Goal: Transaction & Acquisition: Purchase product/service

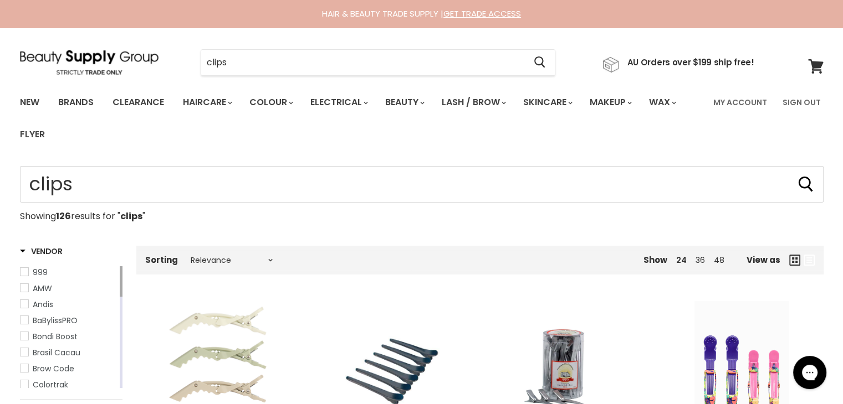
click at [182, 57] on div "clips Cancel" at bounding box center [377, 62] width 411 height 25
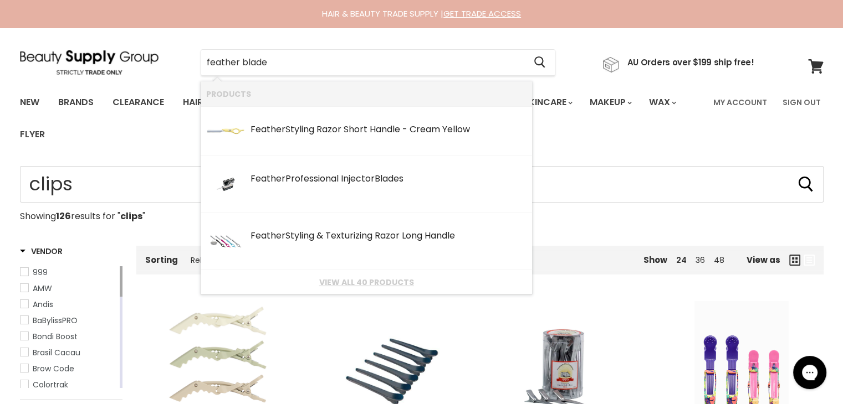
type input "feather blades"
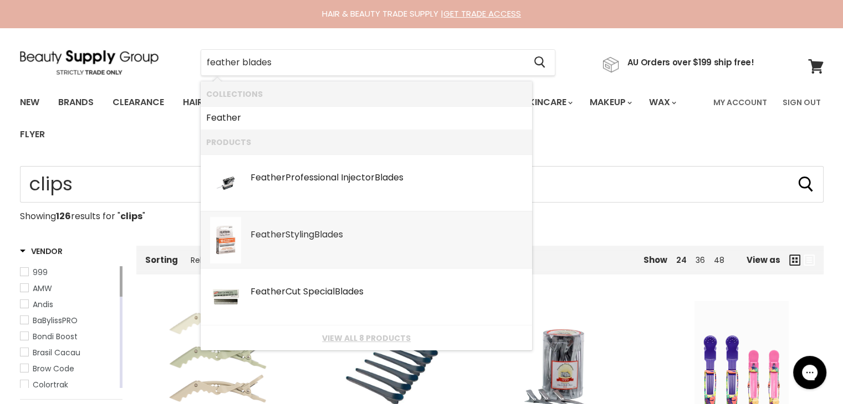
click at [312, 224] on div "Feather Styling Blades SKU: 4902470130613 Feather" at bounding box center [388, 229] width 276 height 24
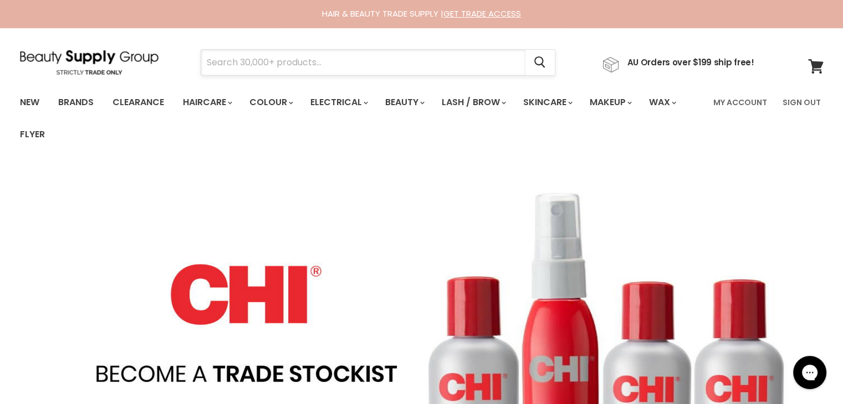
click at [290, 60] on input "Search" at bounding box center [363, 62] width 324 height 25
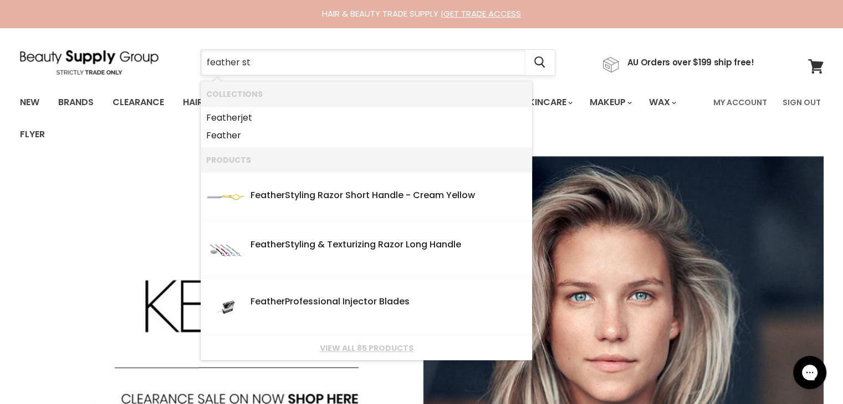
type input "feather sty"
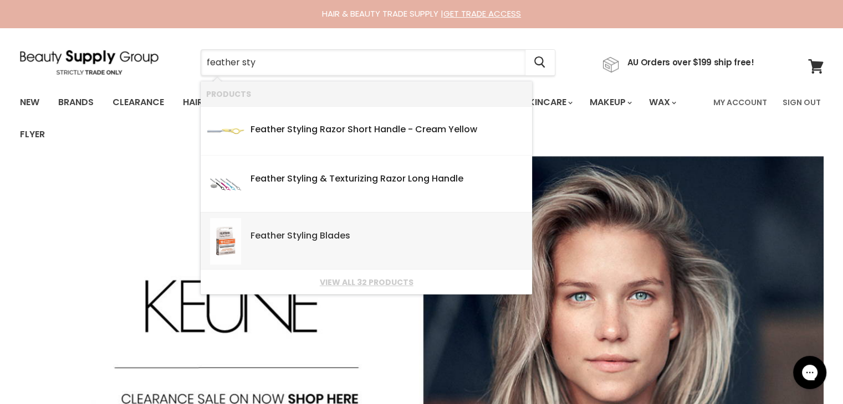
click at [286, 243] on link "Feather Sty ling Blades SKU: 4902470130613 Feather" at bounding box center [366, 241] width 320 height 47
